Goal: Task Accomplishment & Management: Use online tool/utility

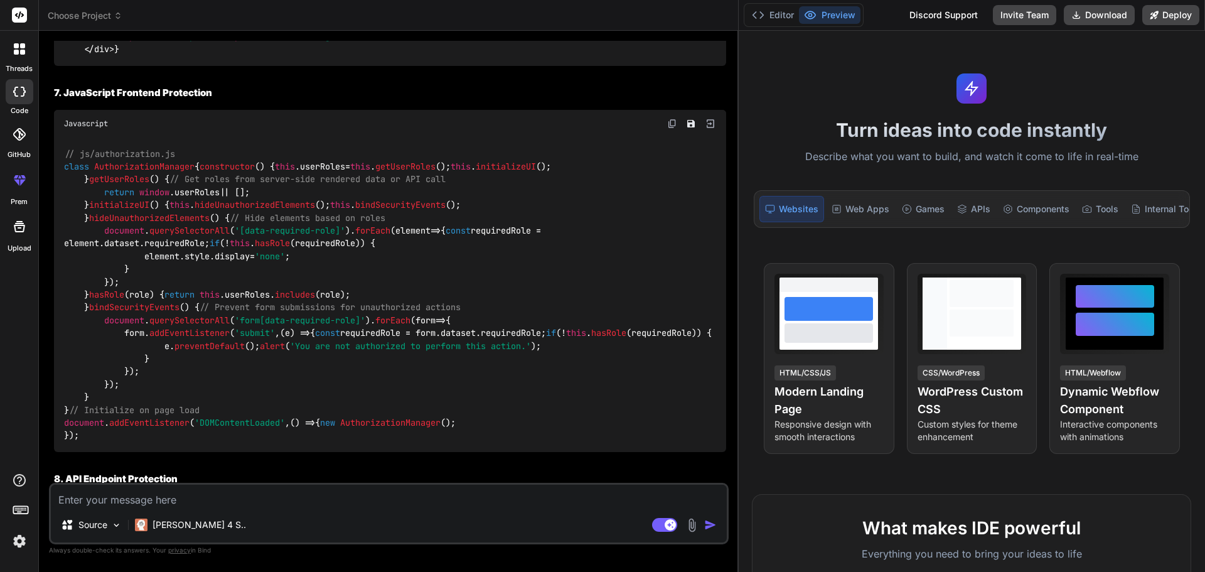
scroll to position [3612, 0]
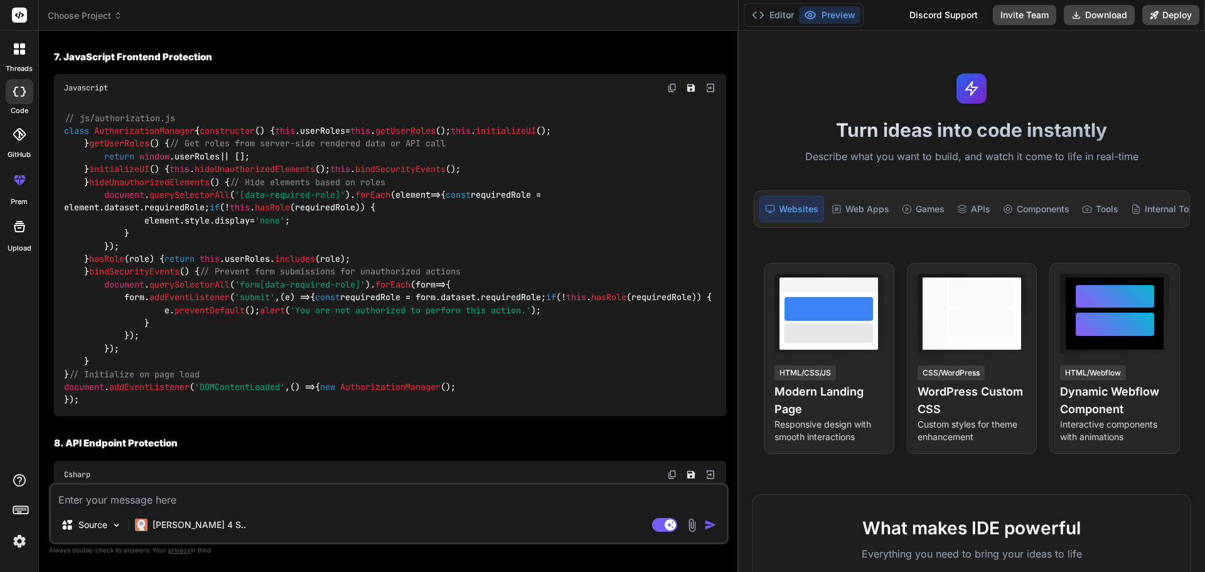
click at [107, 10] on span "Choose Project" at bounding box center [85, 15] width 75 height 13
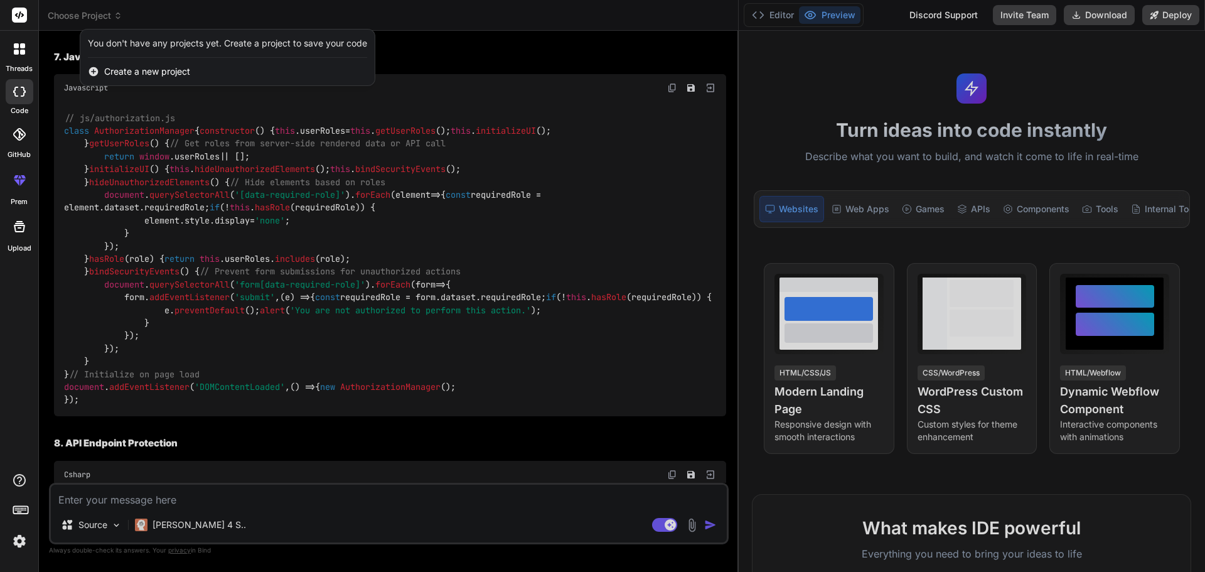
click at [125, 72] on span "Create a new project" at bounding box center [147, 71] width 86 height 13
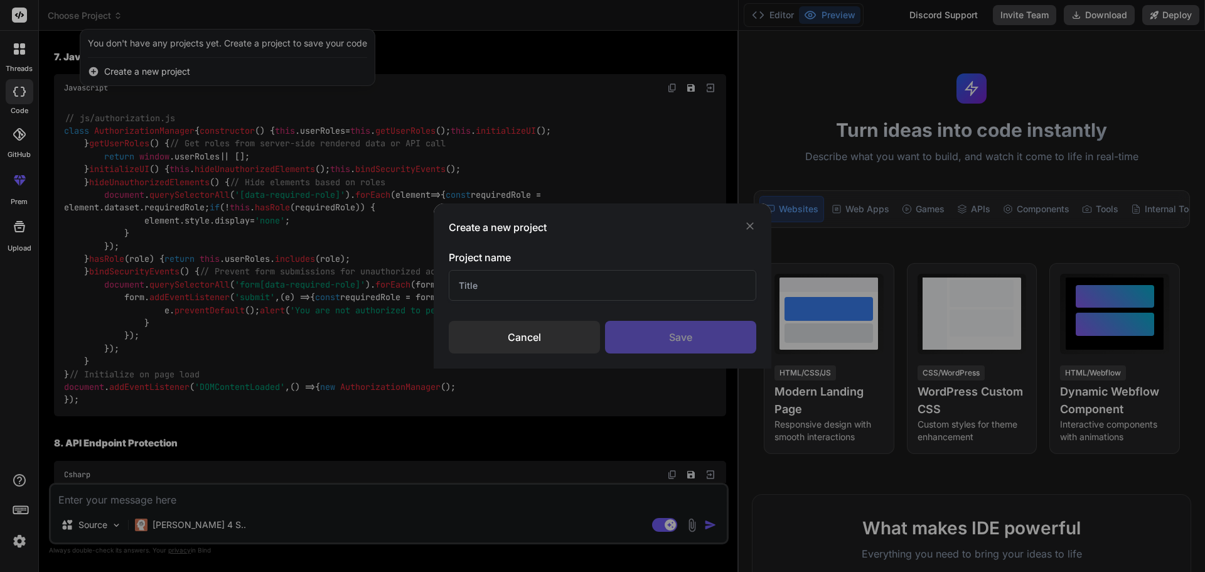
click at [524, 284] on input "text" at bounding box center [603, 285] width 308 height 31
type input "QSR"
click at [701, 329] on div "Save" at bounding box center [680, 337] width 151 height 33
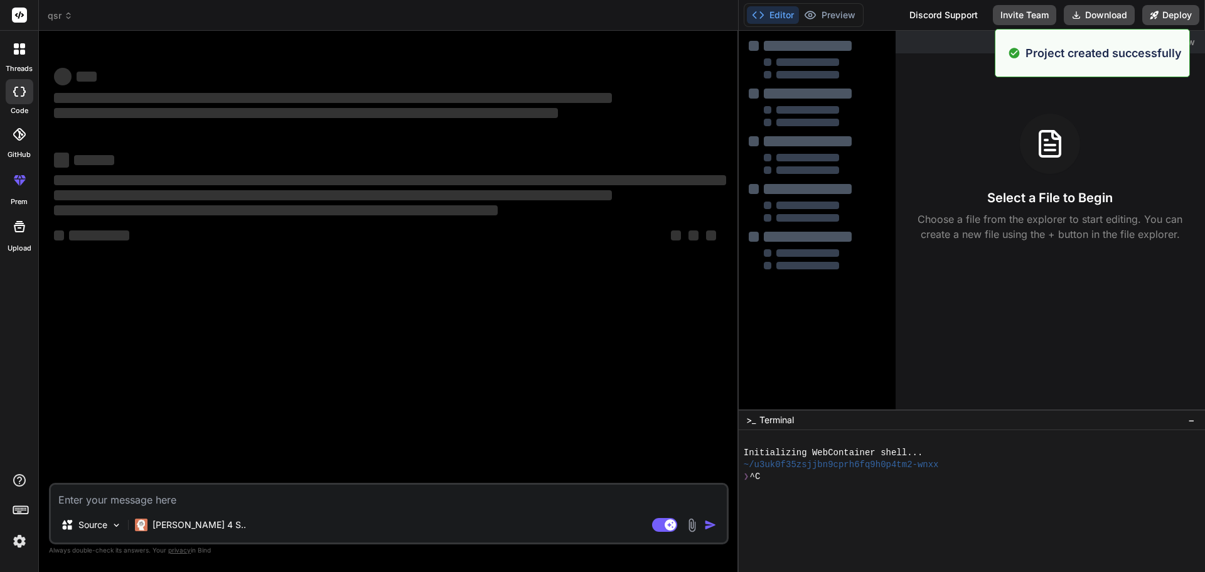
scroll to position [0, 0]
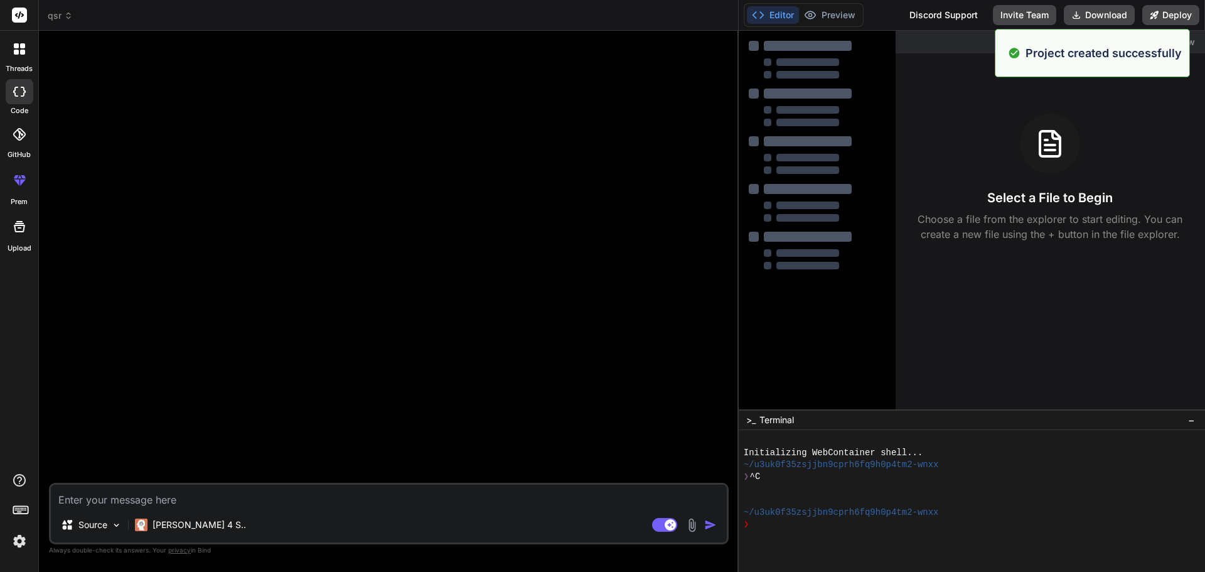
click at [63, 13] on span "qsr" at bounding box center [60, 15] width 25 height 13
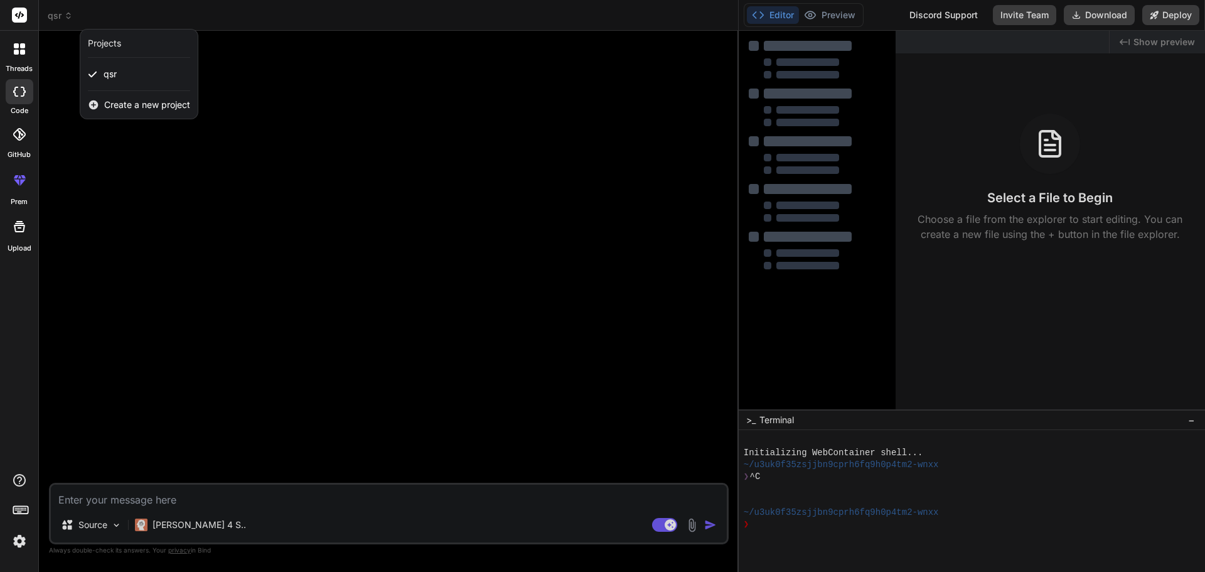
type textarea "x"
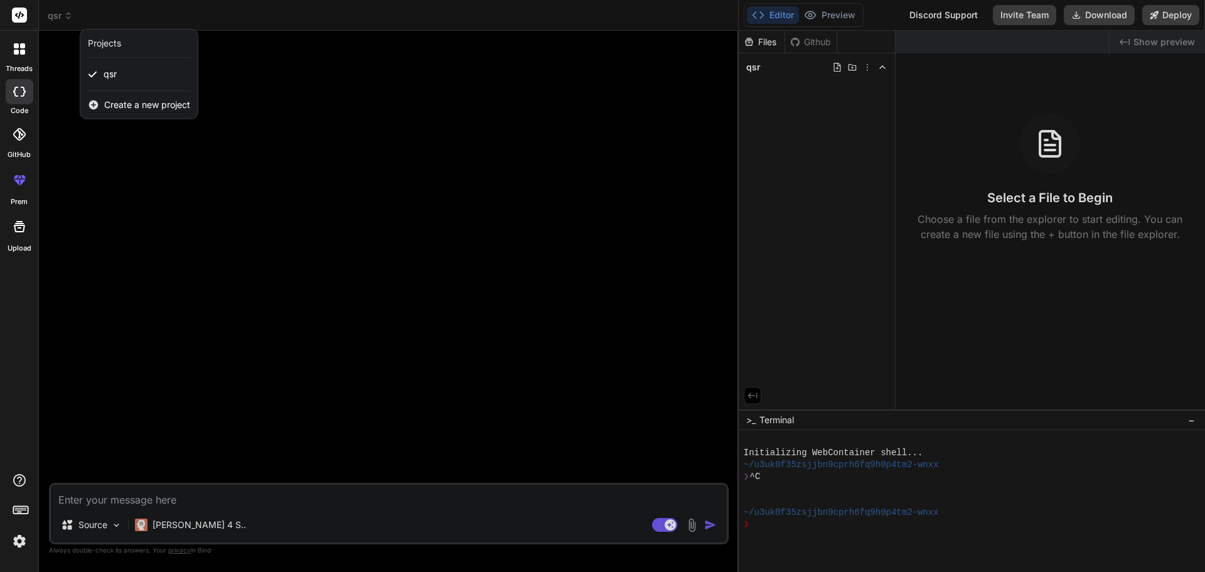
click at [343, 59] on div at bounding box center [602, 286] width 1205 height 572
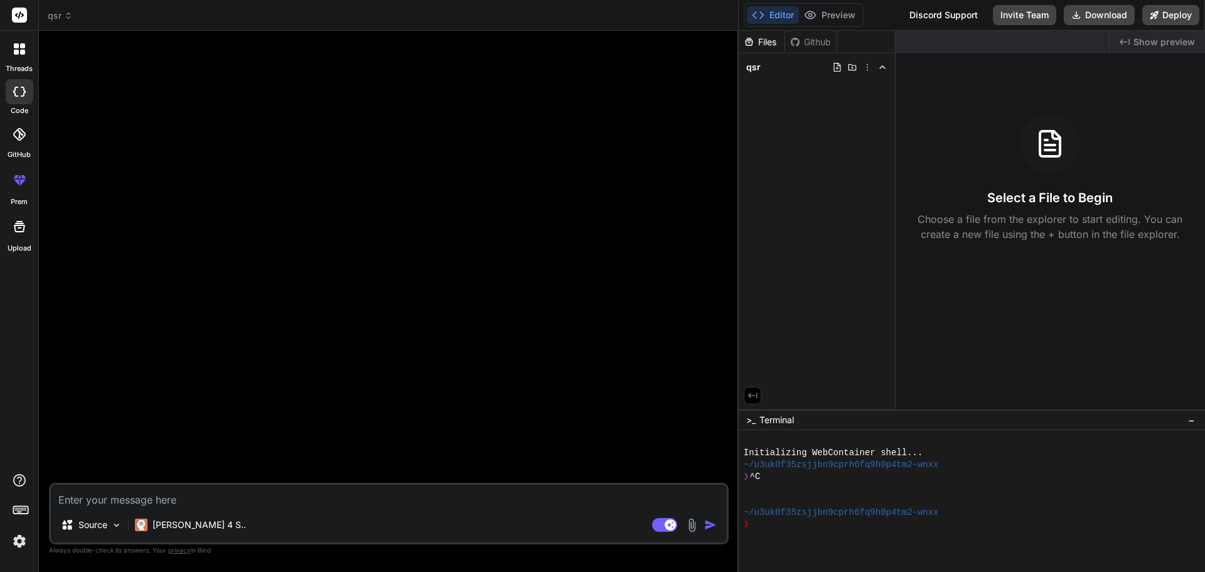
click at [173, 499] on textarea at bounding box center [389, 496] width 676 height 23
click at [558, 340] on div at bounding box center [389, 262] width 677 height 442
